Goal: Information Seeking & Learning: Understand process/instructions

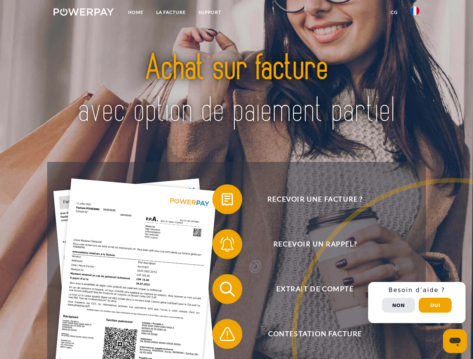
click at [83, 13] on img at bounding box center [84, 11] width 60 height 7
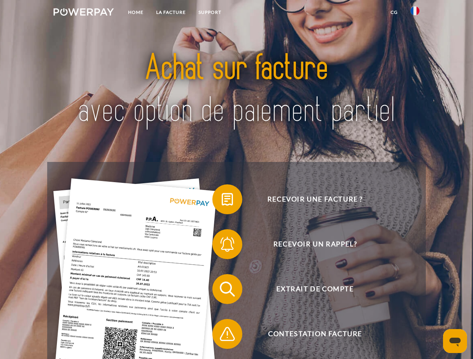
click at [415, 13] on img at bounding box center [414, 10] width 9 height 9
click at [394, 12] on link "CG" at bounding box center [394, 12] width 20 height 13
click at [222, 201] on span at bounding box center [215, 199] width 37 height 37
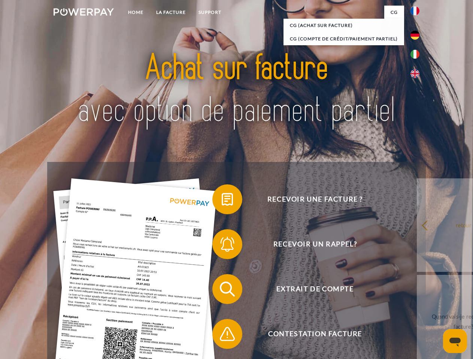
click at [222, 246] on span at bounding box center [215, 244] width 37 height 37
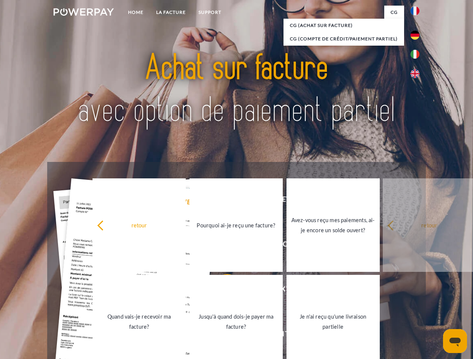
click at [222, 291] on link "Jusqu'à quand dois-je payer ma facture?" at bounding box center [235, 322] width 93 height 94
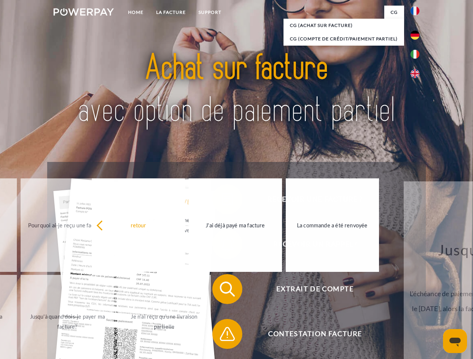
click at [222, 336] on span at bounding box center [215, 334] width 37 height 37
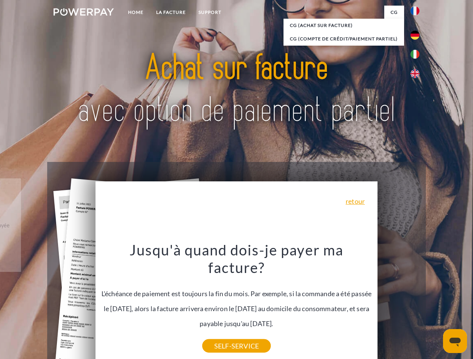
click at [417, 303] on div "Recevoir une facture ? Recevoir un rappel? Extrait de compte retour" at bounding box center [236, 311] width 378 height 299
click at [398, 304] on span "Extrait de compte" at bounding box center [314, 289] width 183 height 30
click at [435, 305] on header "Home LA FACTURE Support" at bounding box center [236, 258] width 473 height 517
